Goal: Transaction & Acquisition: Subscribe to service/newsletter

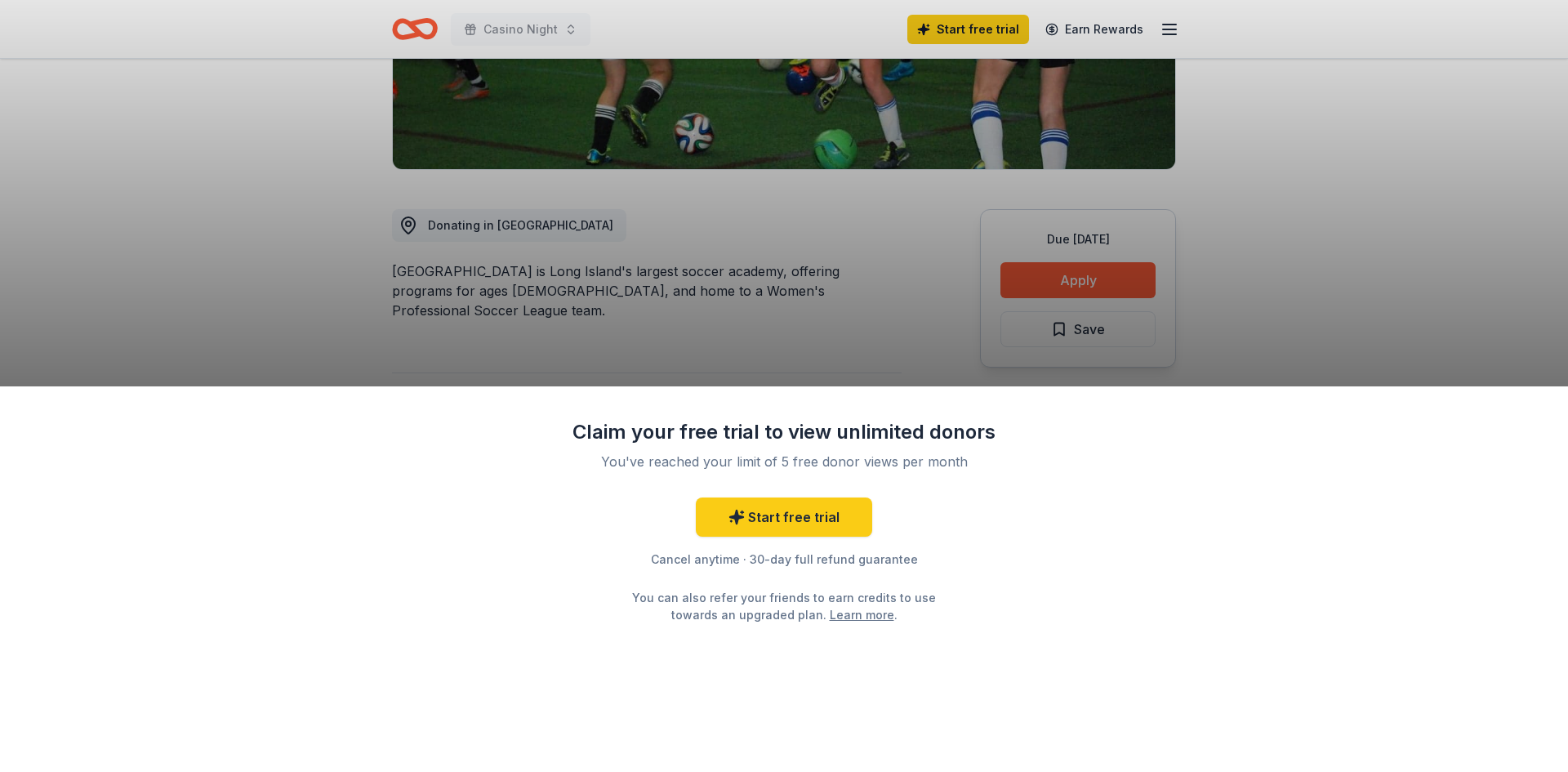
scroll to position [327, 0]
click at [791, 507] on link "Start free trial" at bounding box center [784, 517] width 176 height 40
click at [787, 519] on link "Start free trial" at bounding box center [784, 517] width 176 height 40
click at [977, 28] on div "Claim your free trial to view unlimited donors You've reached your limit of 5 f…" at bounding box center [784, 386] width 1568 height 772
click at [1330, 222] on div "Claim your free trial to view unlimited donors You've reached your limit of 5 f…" at bounding box center [784, 386] width 1568 height 772
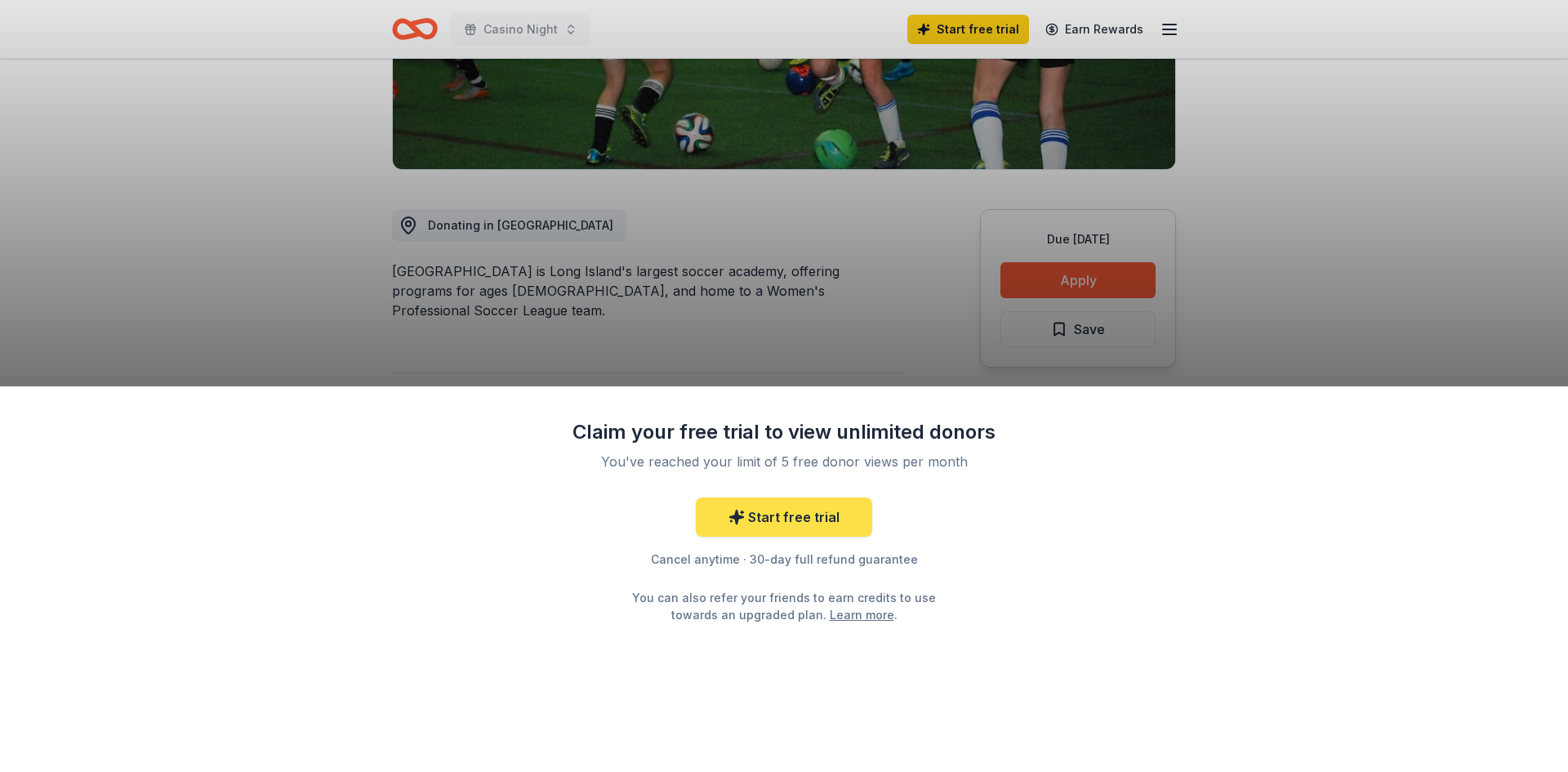
click at [736, 522] on icon at bounding box center [737, 516] width 16 height 16
click at [768, 524] on link "Start free trial" at bounding box center [784, 517] width 176 height 40
click at [754, 517] on link "Start free trial" at bounding box center [784, 517] width 176 height 40
click at [830, 606] on link "Learn more" at bounding box center [861, 615] width 65 height 17
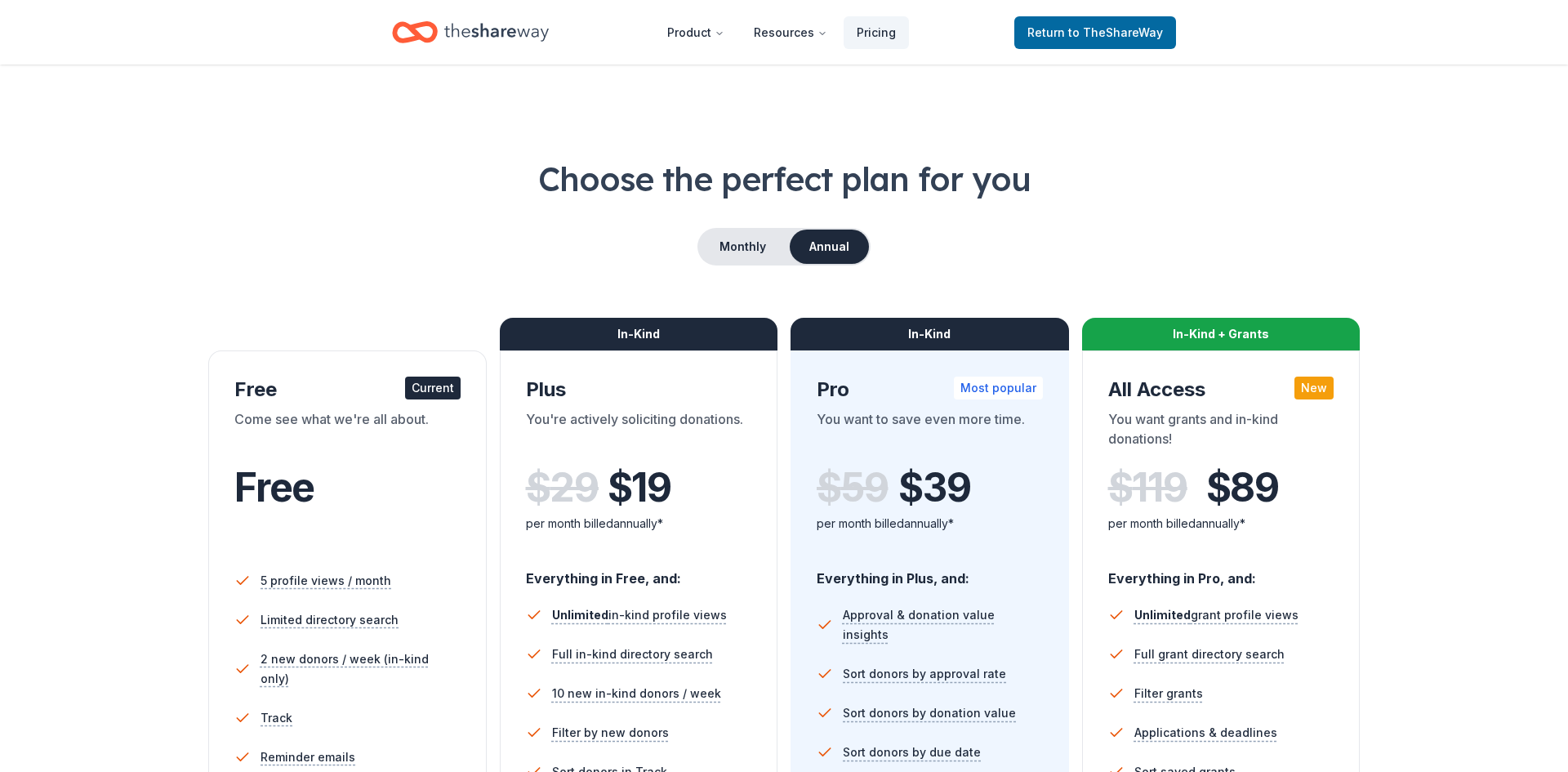
click at [293, 285] on div "Choose the perfect plan for you Monthly Annual Free Current Come see what we're…" at bounding box center [784, 555] width 1437 height 799
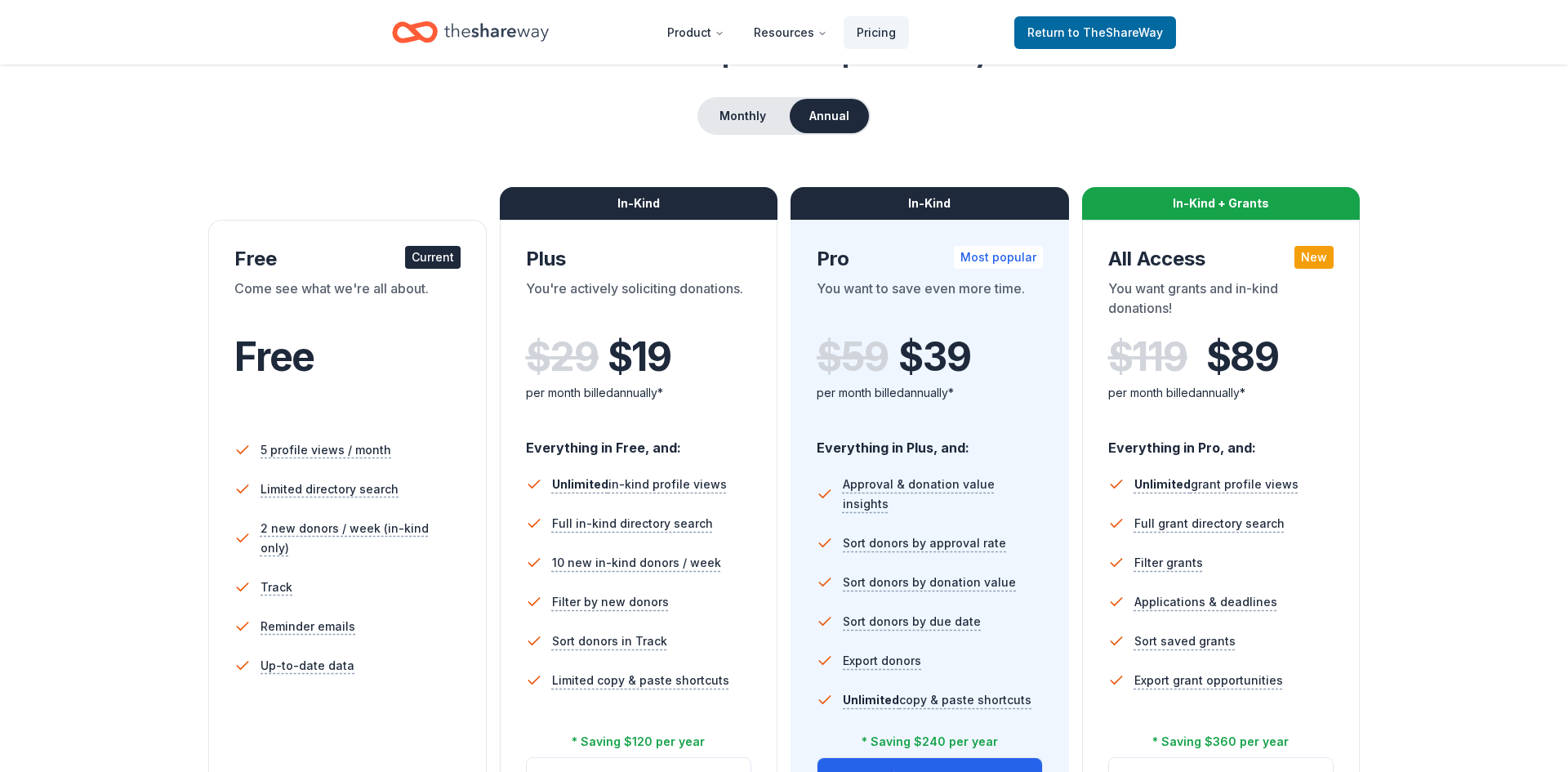
scroll to position [164, 0]
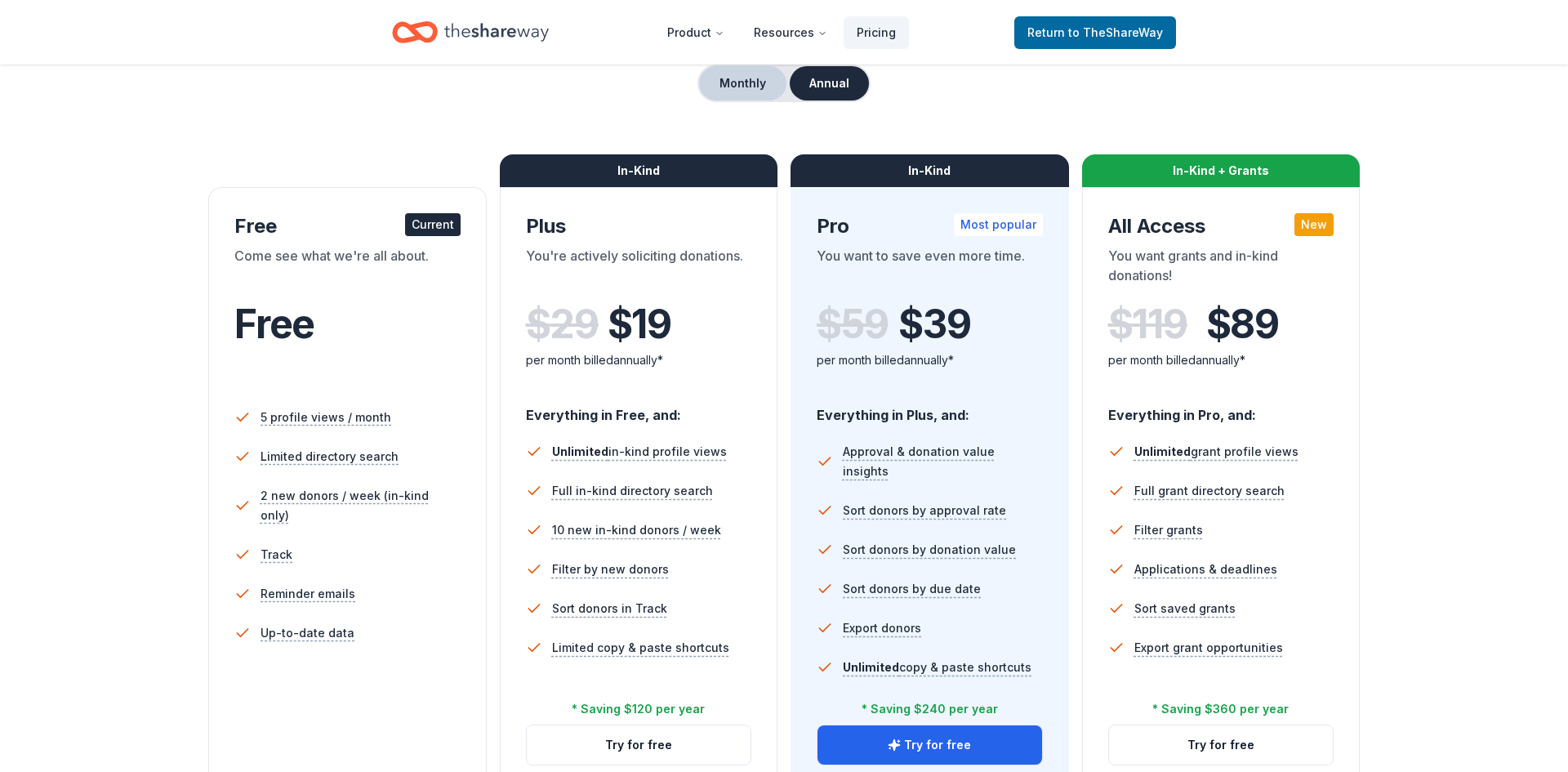
click at [738, 95] on button "Monthly" at bounding box center [743, 83] width 88 height 34
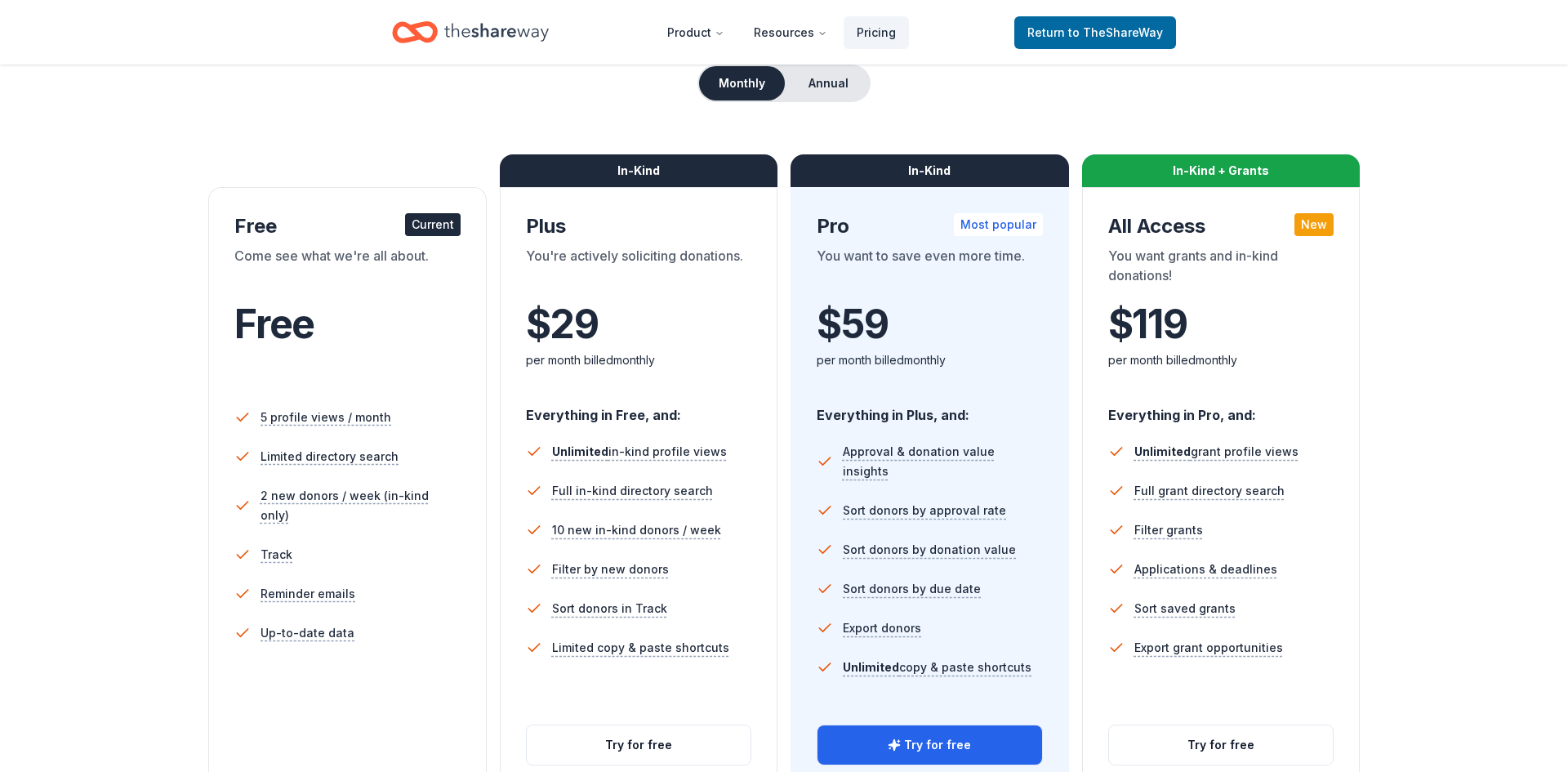
click at [706, 372] on div "$ 29 $ per month billed monthly" at bounding box center [639, 346] width 226 height 90
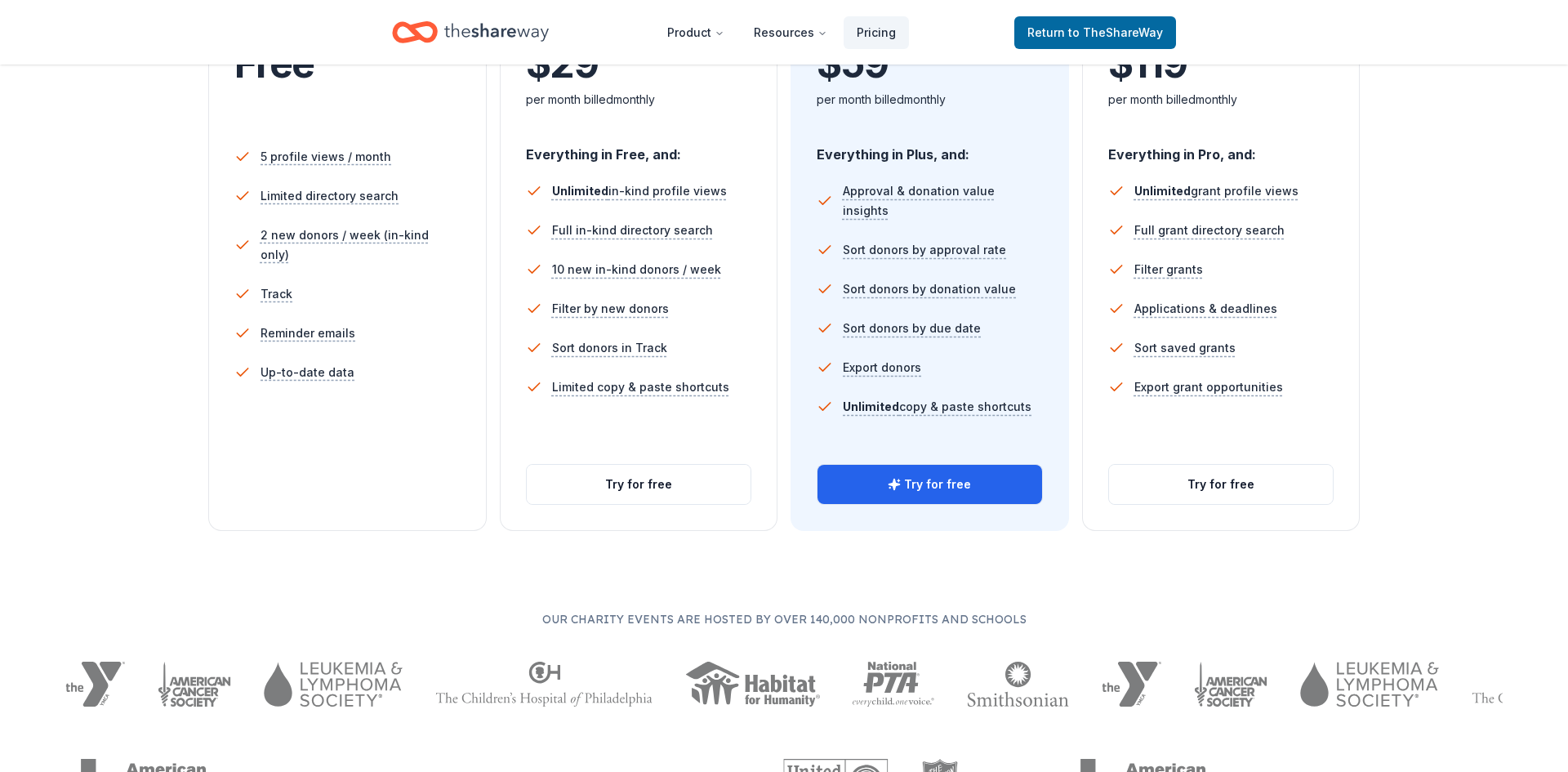
scroll to position [424, 0]
click at [619, 463] on div "Try for free" at bounding box center [639, 483] width 226 height 40
click at [620, 472] on button "Try for free" at bounding box center [639, 484] width 225 height 40
